Goal: Task Accomplishment & Management: Manage account settings

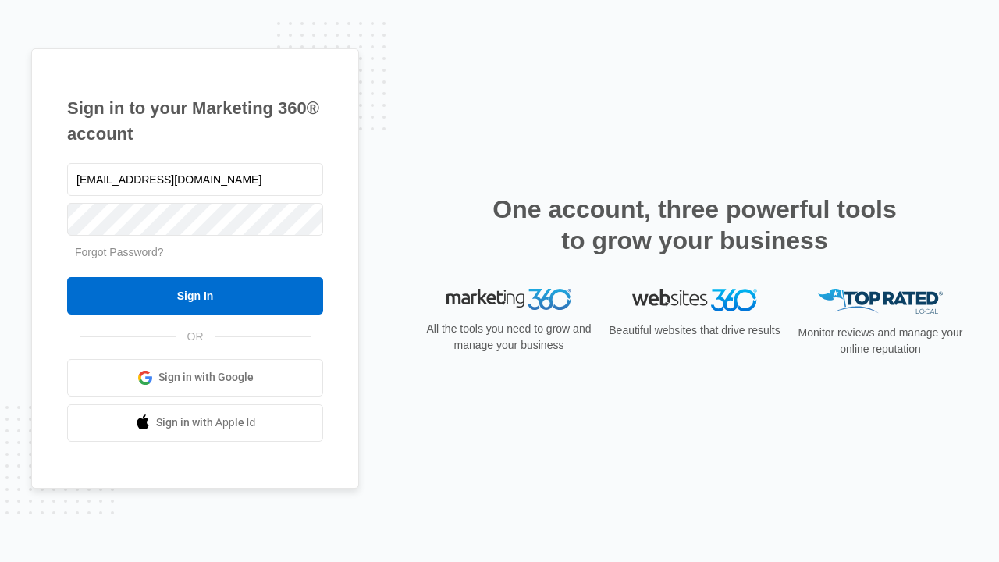
type input "dankie614@gmail.com"
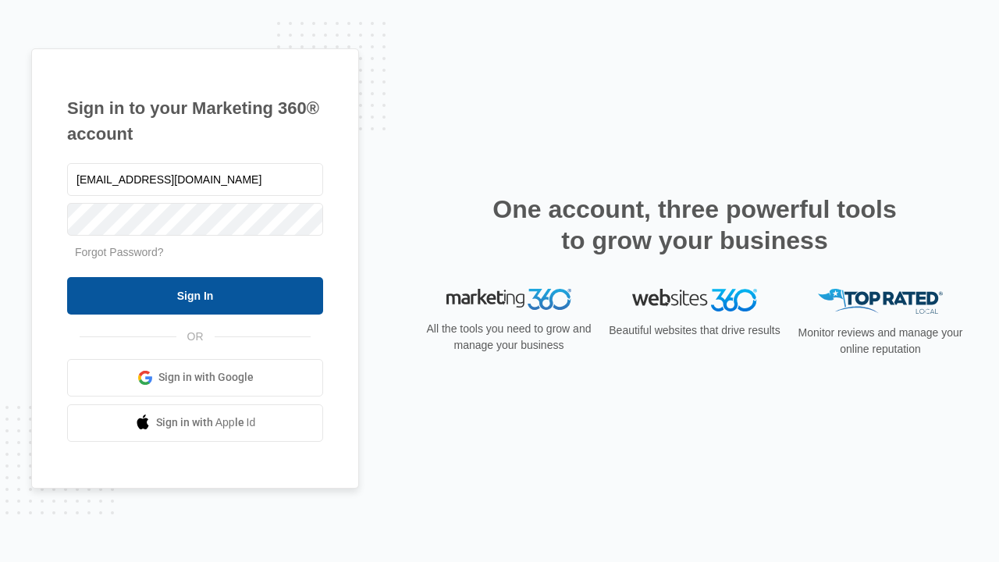
click at [195, 295] on input "Sign In" at bounding box center [195, 295] width 256 height 37
